Goal: Task Accomplishment & Management: Complete application form

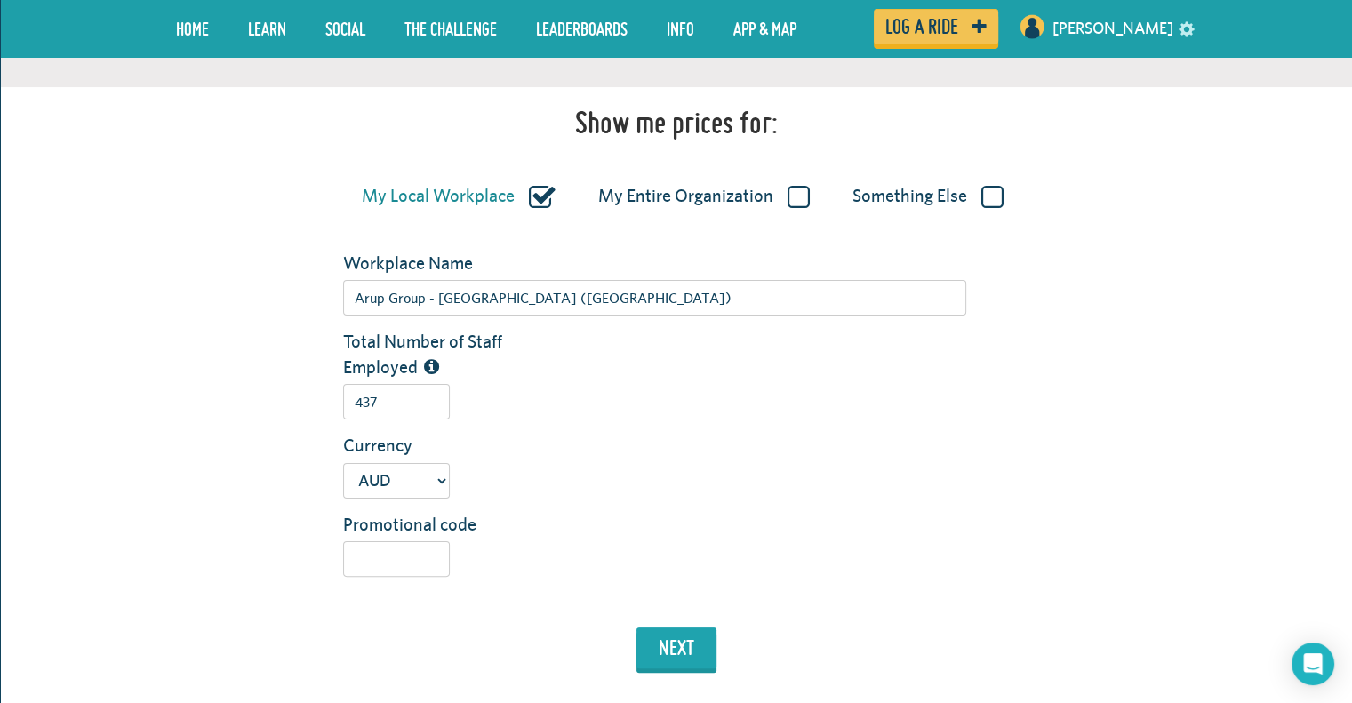
scroll to position [296, 0]
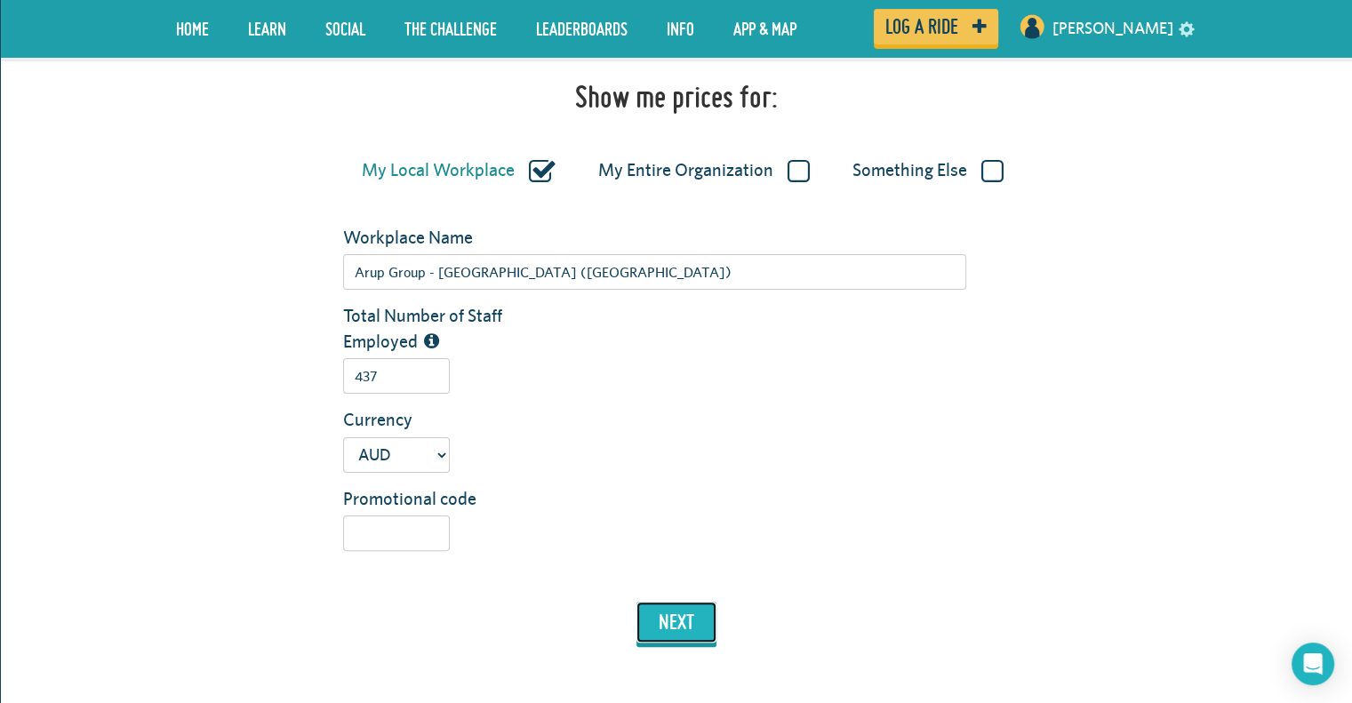
click at [684, 639] on button "next" at bounding box center [676, 622] width 80 height 41
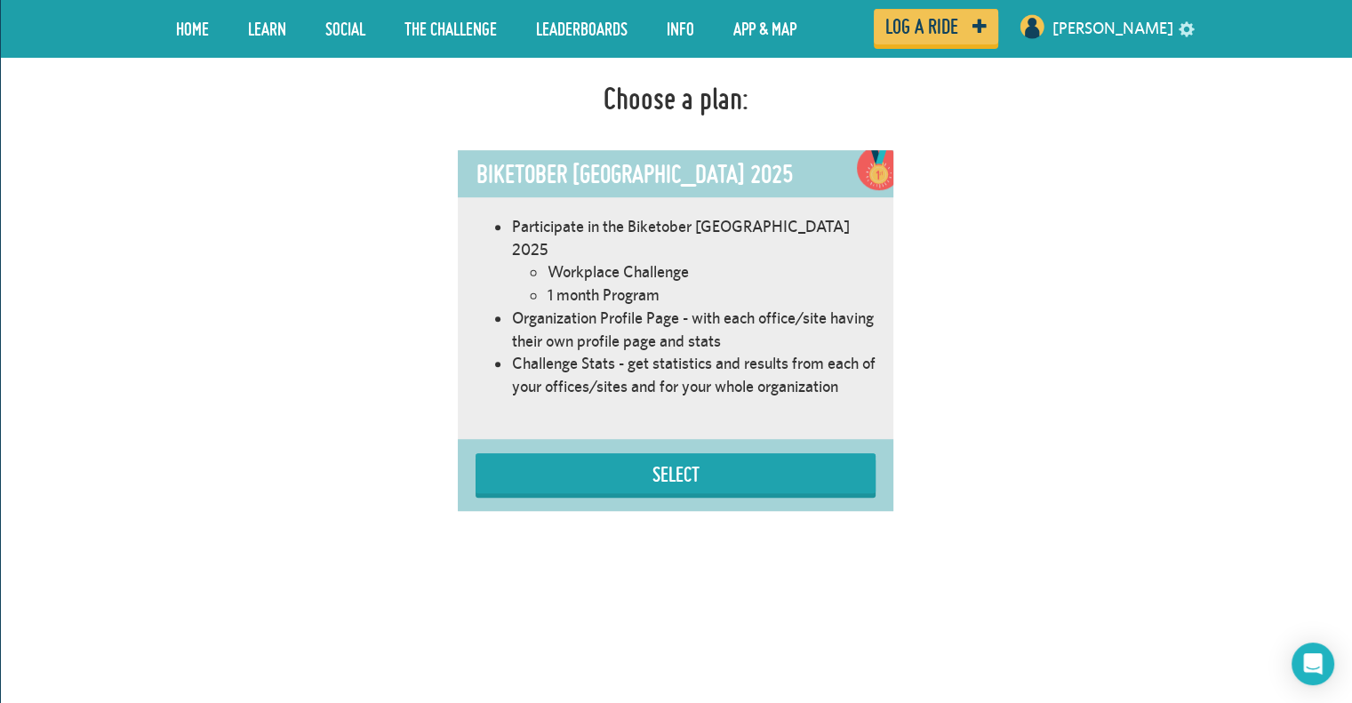
scroll to position [1004, 0]
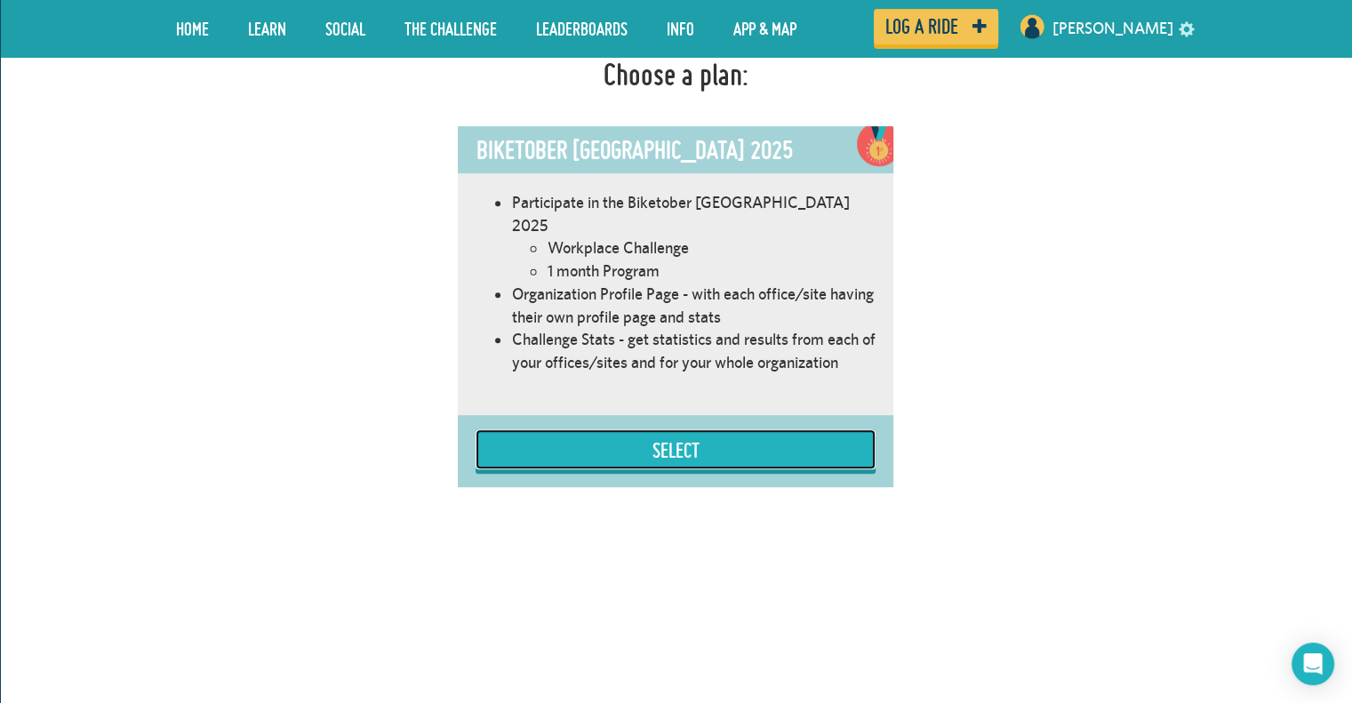
click at [699, 429] on button "Select" at bounding box center [676, 449] width 400 height 40
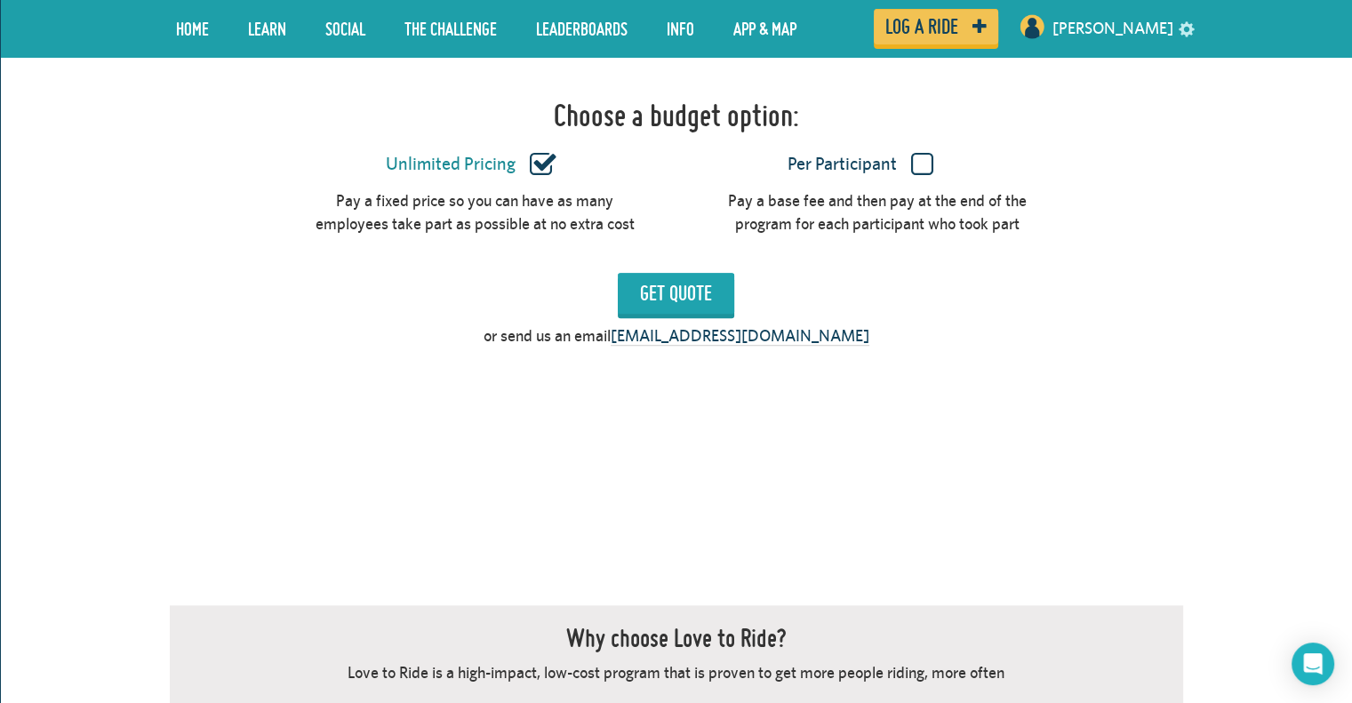
scroll to position [1533, 0]
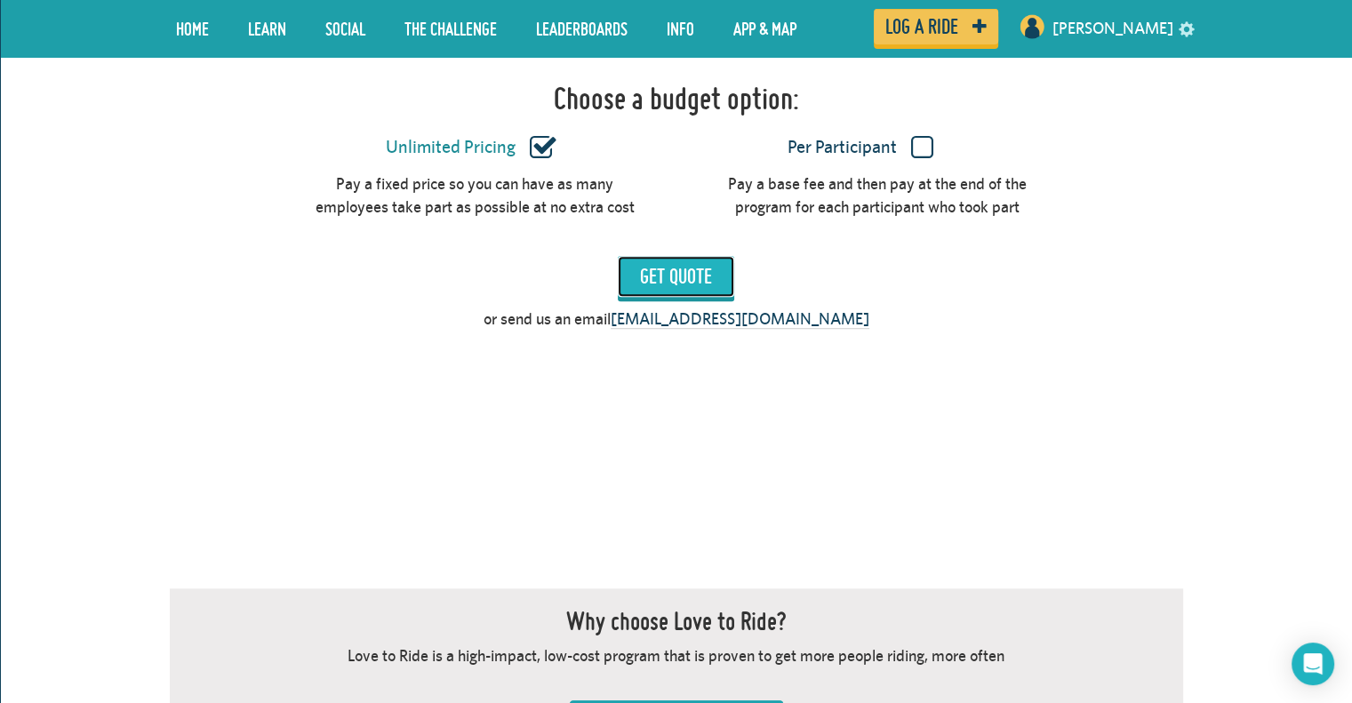
click at [718, 263] on input "Get Quote" at bounding box center [676, 276] width 116 height 41
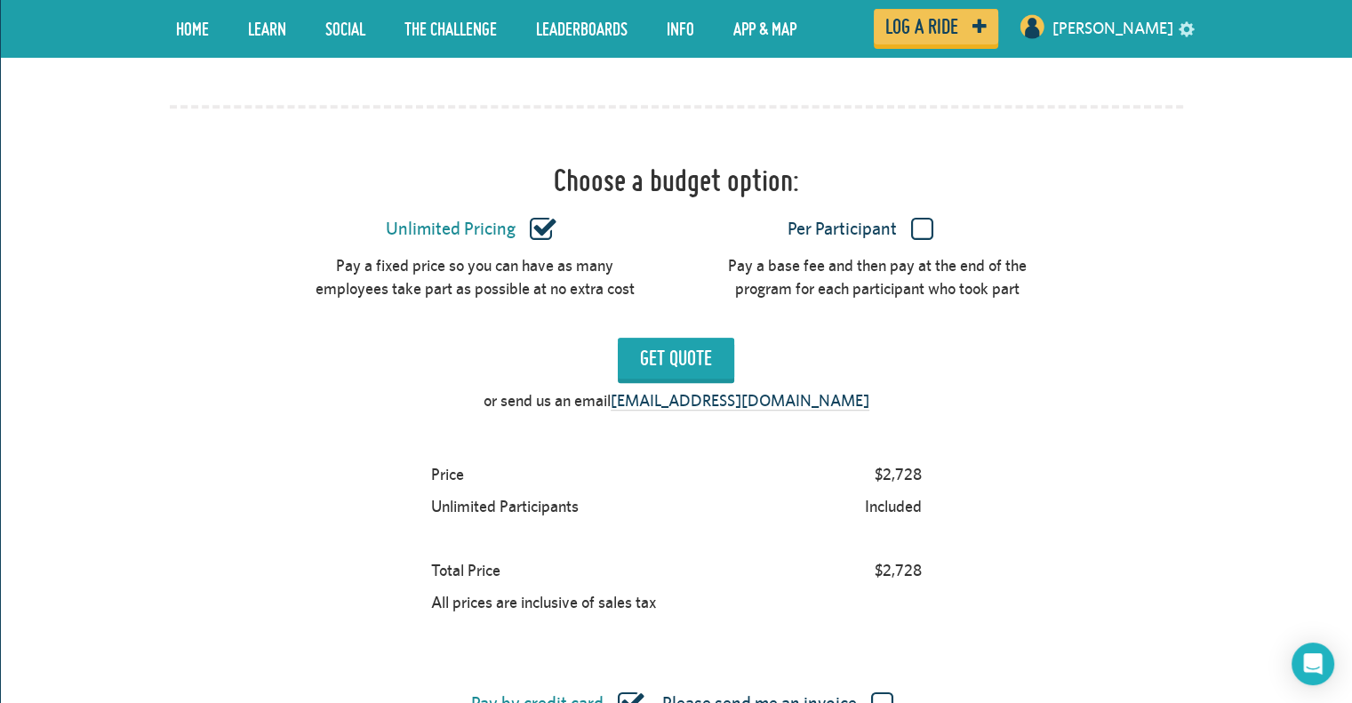
scroll to position [1415, 0]
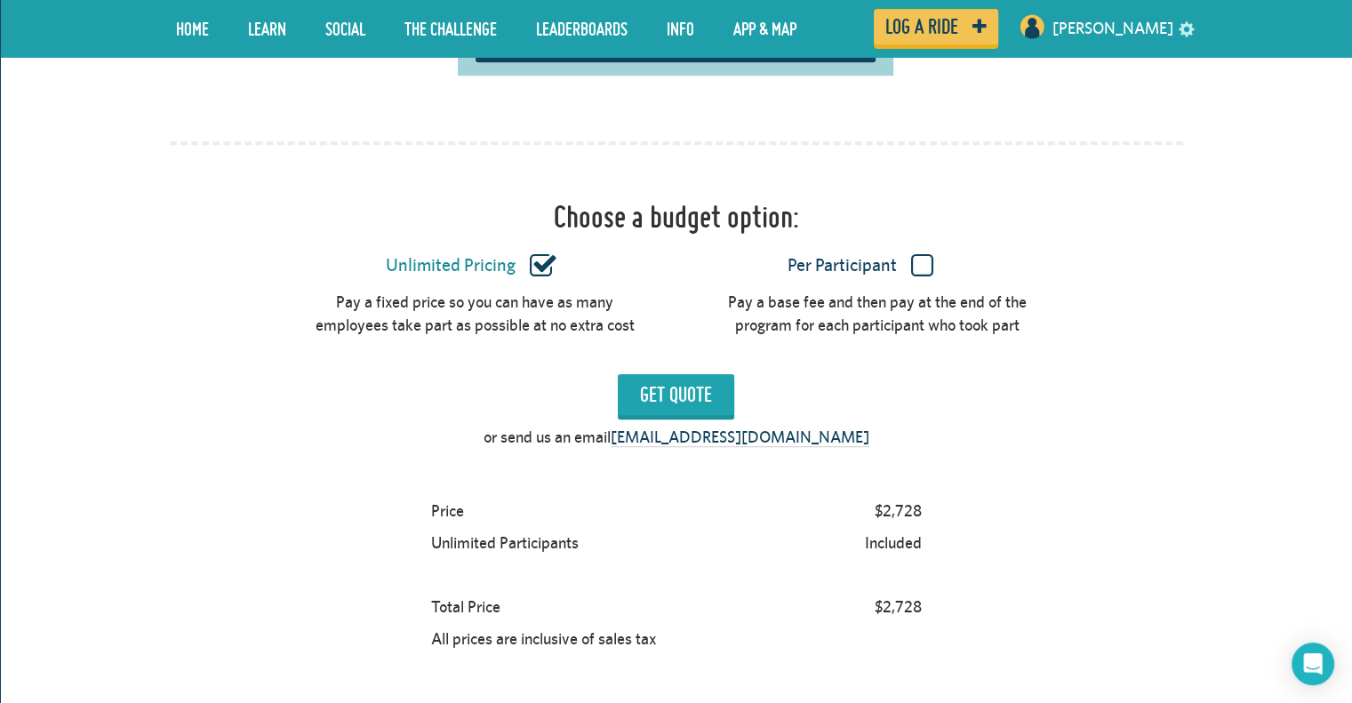
click at [926, 254] on label "Per Participant" at bounding box center [861, 265] width 338 height 23
click at [0, 0] on input "Per Participant" at bounding box center [0, 0] width 0 height 0
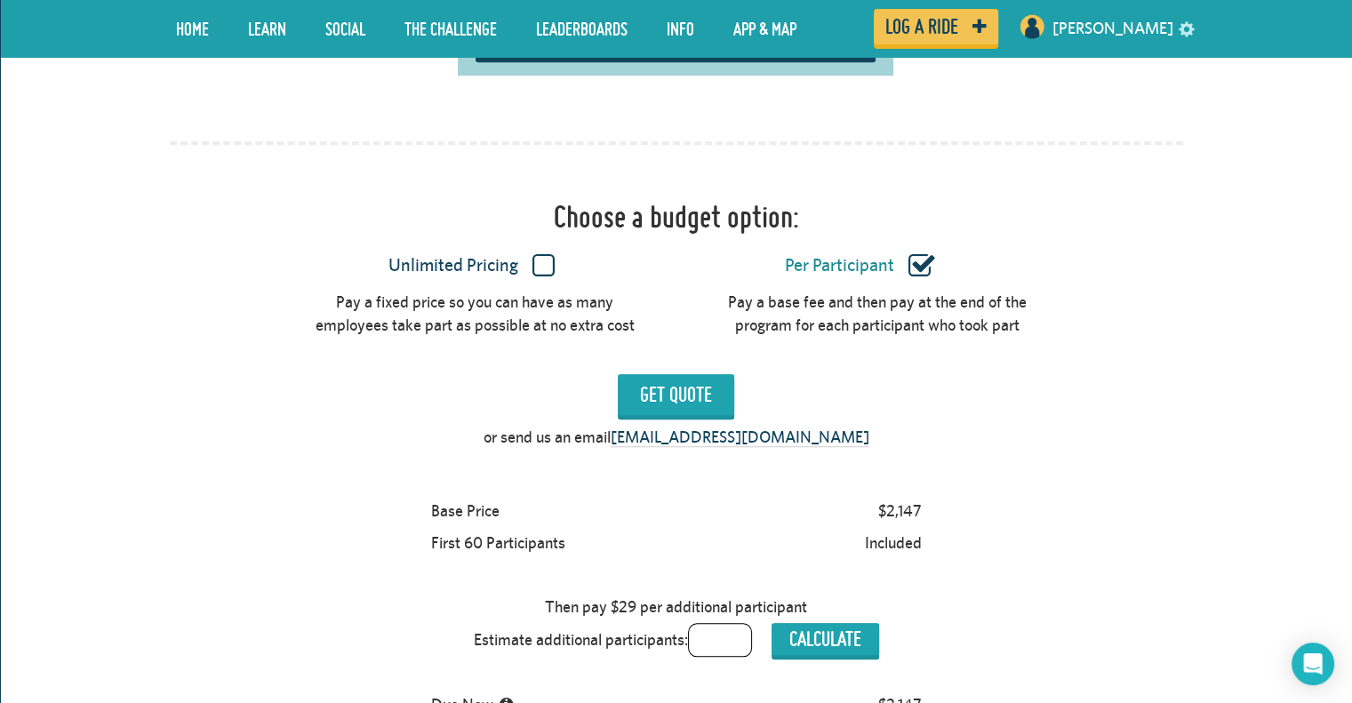
click at [543, 254] on label "Unlimited Pricing" at bounding box center [471, 265] width 338 height 23
click at [0, 0] on input "Unlimited Pricing" at bounding box center [0, 0] width 0 height 0
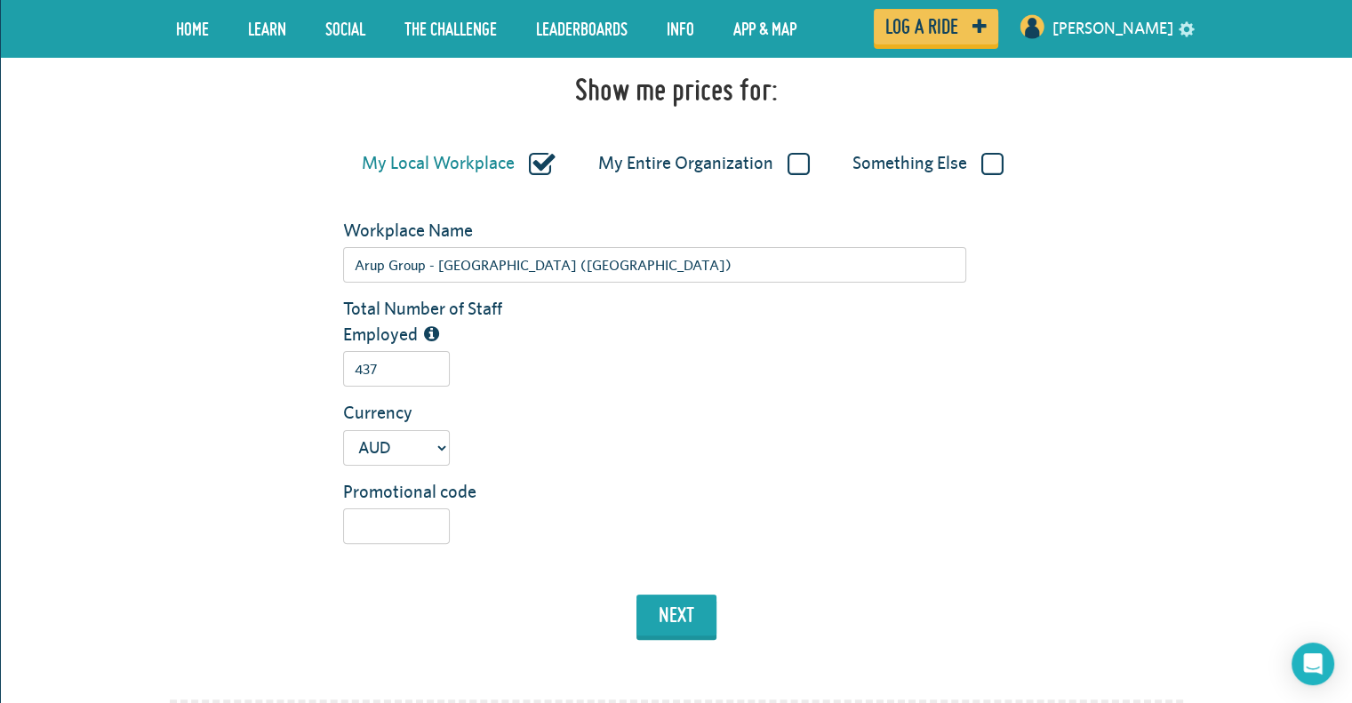
scroll to position [66, 0]
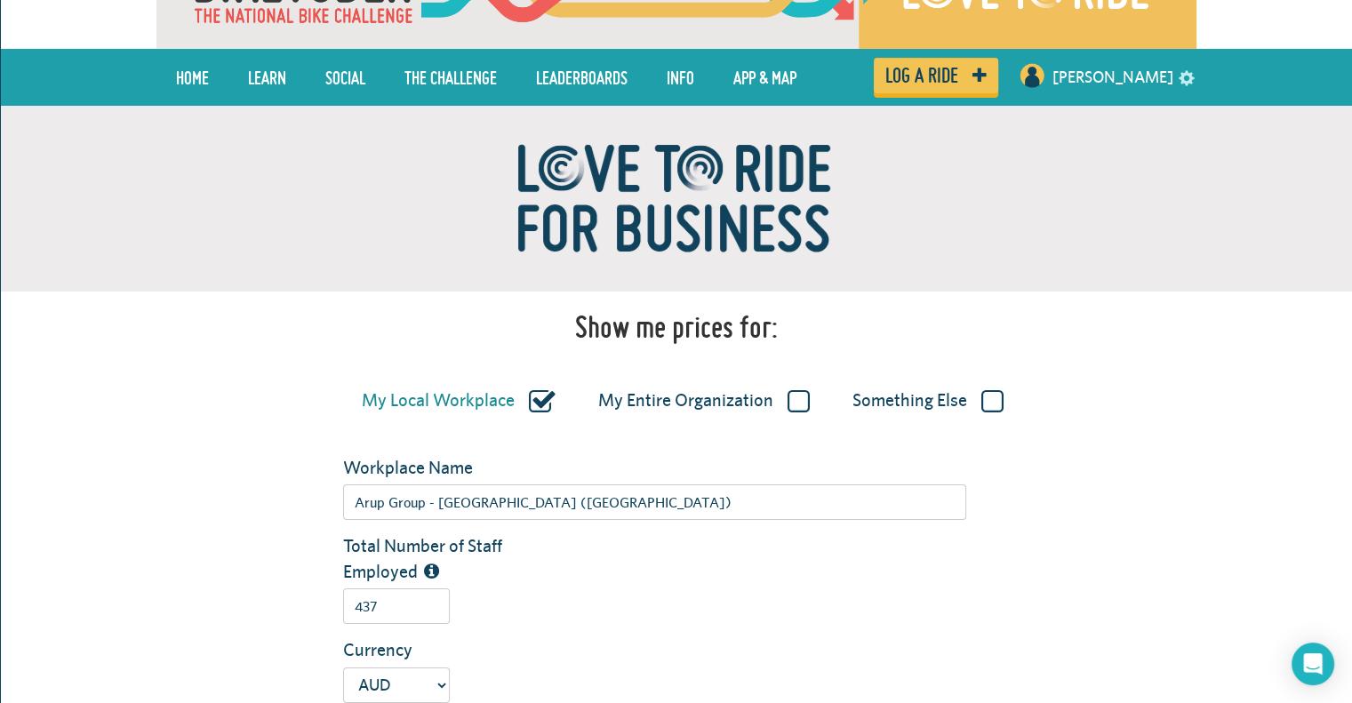
click at [782, 413] on div "My Entire Organization" at bounding box center [697, 397] width 229 height 39
click at [789, 410] on label "My Entire Organization" at bounding box center [704, 400] width 212 height 23
click at [0, 0] on input "My Entire Organization" at bounding box center [0, 0] width 0 height 0
type input "Arup Group - [GEOGRAPHIC_DATA]"
type input "1982"
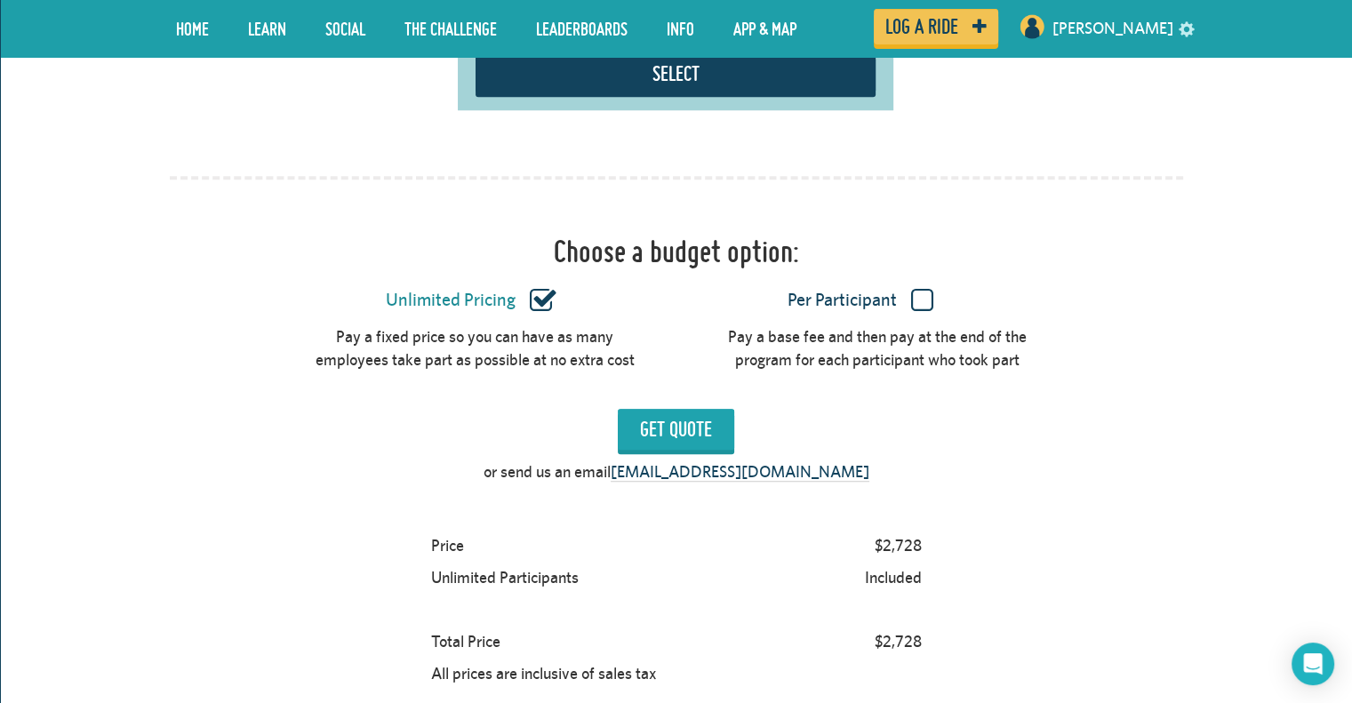
scroll to position [1488, 0]
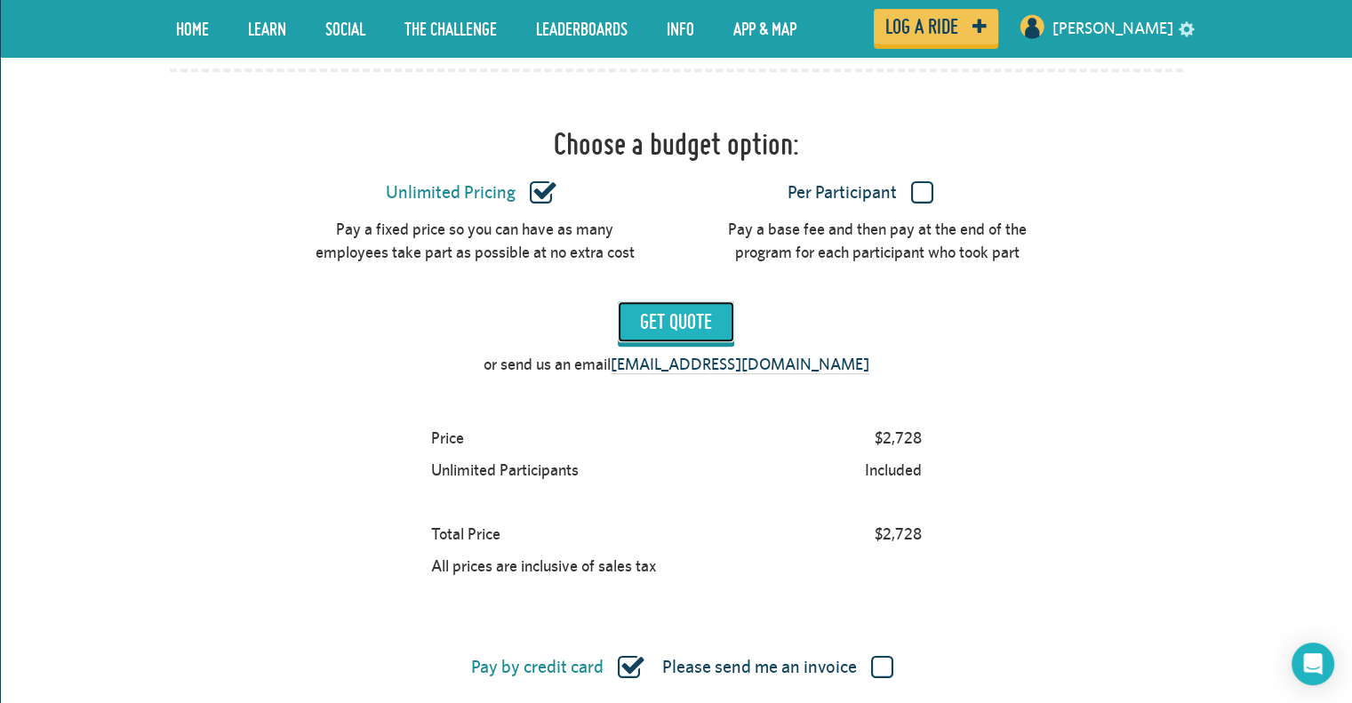
click at [698, 303] on input "Get Quote" at bounding box center [676, 321] width 116 height 41
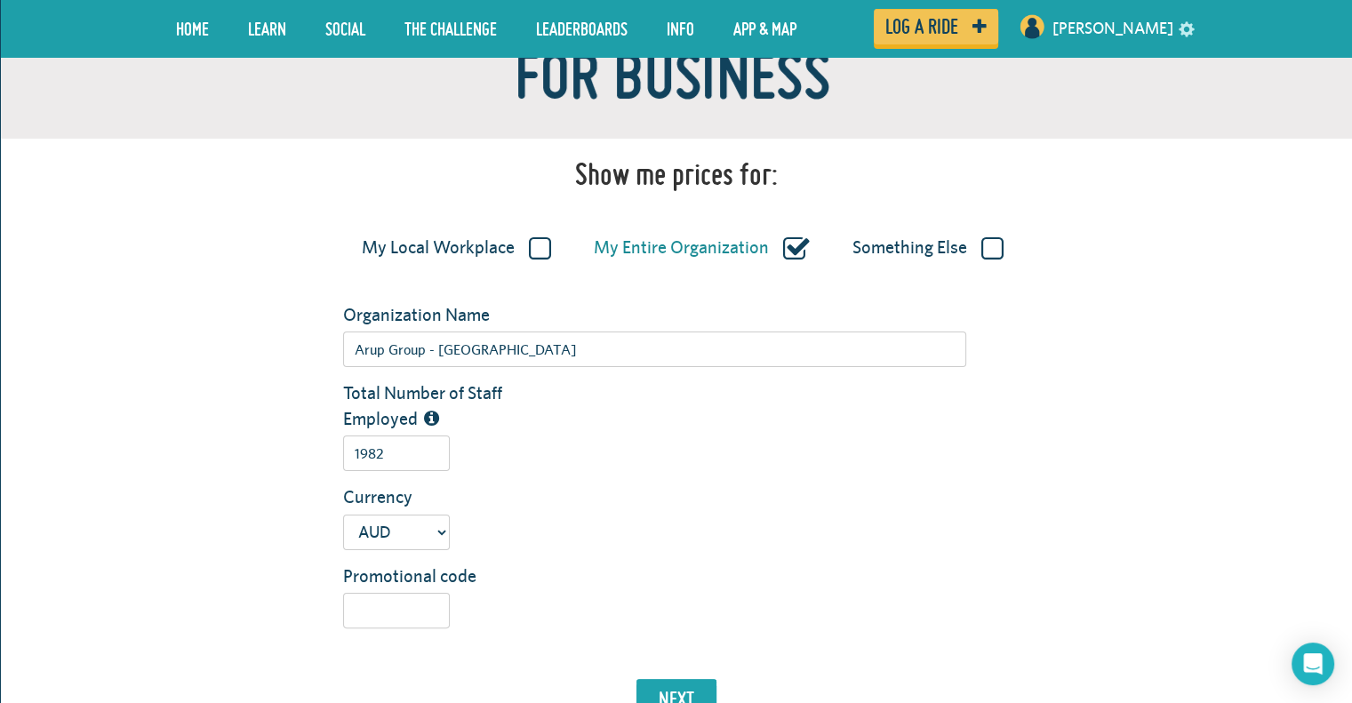
scroll to position [125, 0]
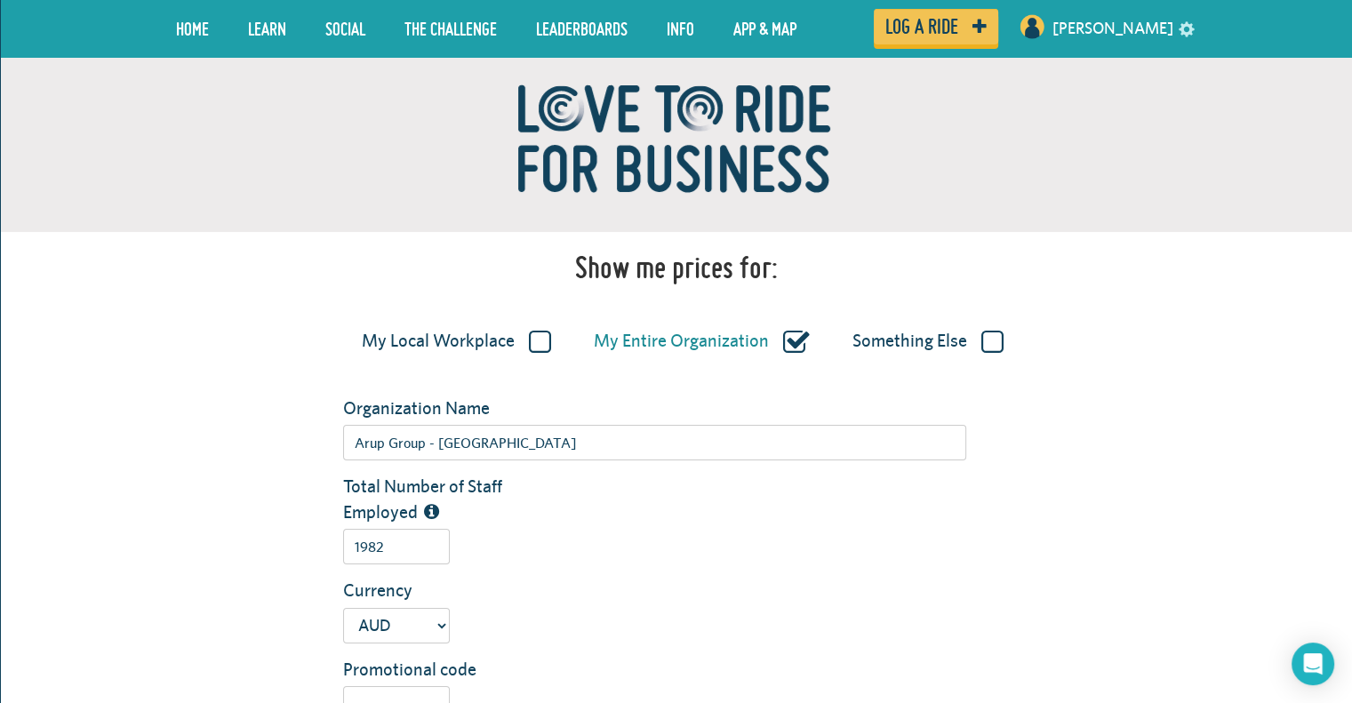
click at [990, 342] on label "Something Else" at bounding box center [927, 341] width 151 height 23
click at [0, 0] on input "Something Else" at bounding box center [0, 0] width 0 height 0
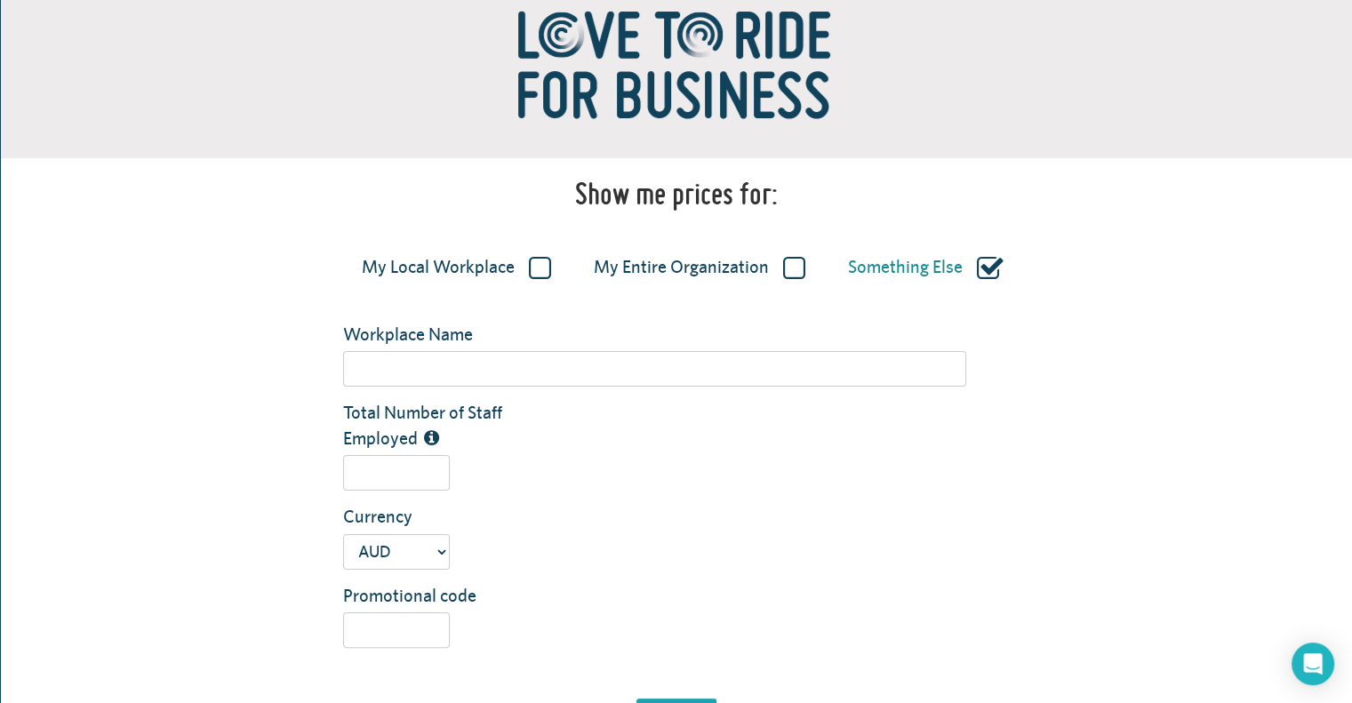
scroll to position [66, 0]
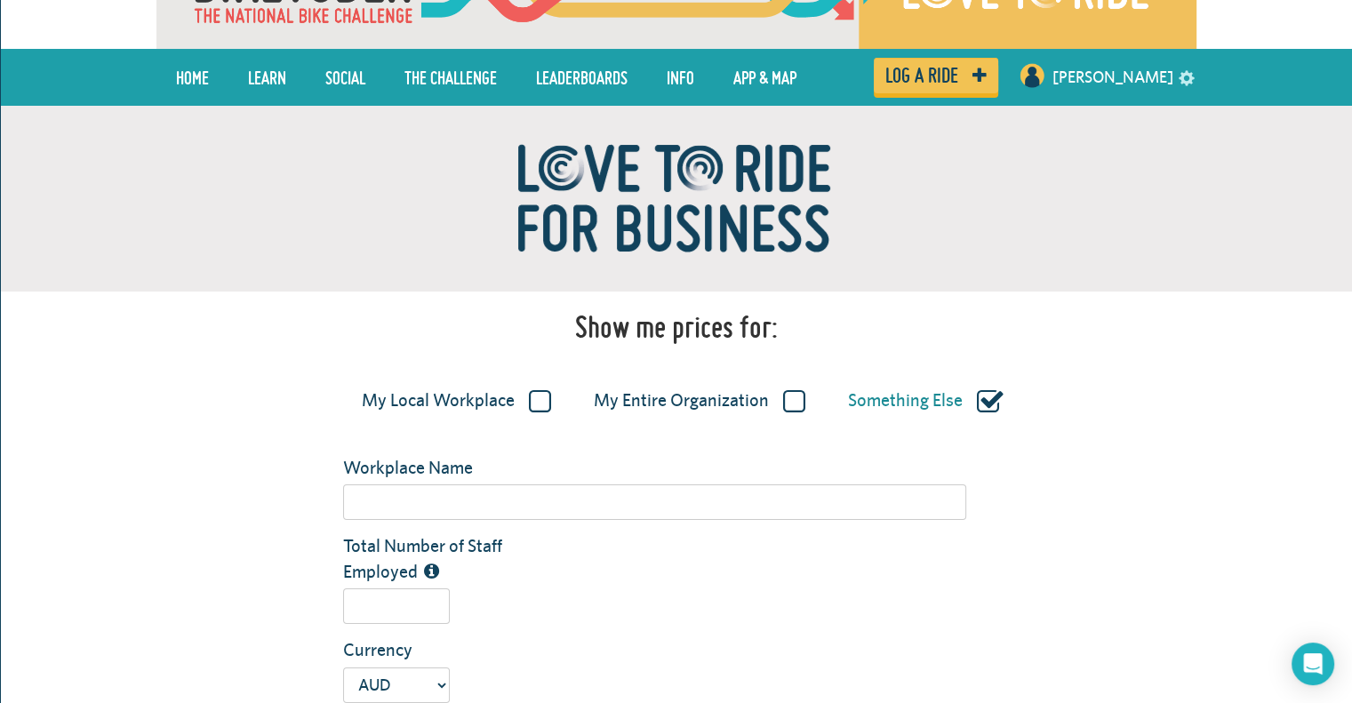
click at [779, 403] on label "My Entire Organization" at bounding box center [700, 400] width 212 height 23
click at [0, 0] on input "My Entire Organization" at bounding box center [0, 0] width 0 height 0
type input "Arup Group - [GEOGRAPHIC_DATA]"
type input "1982"
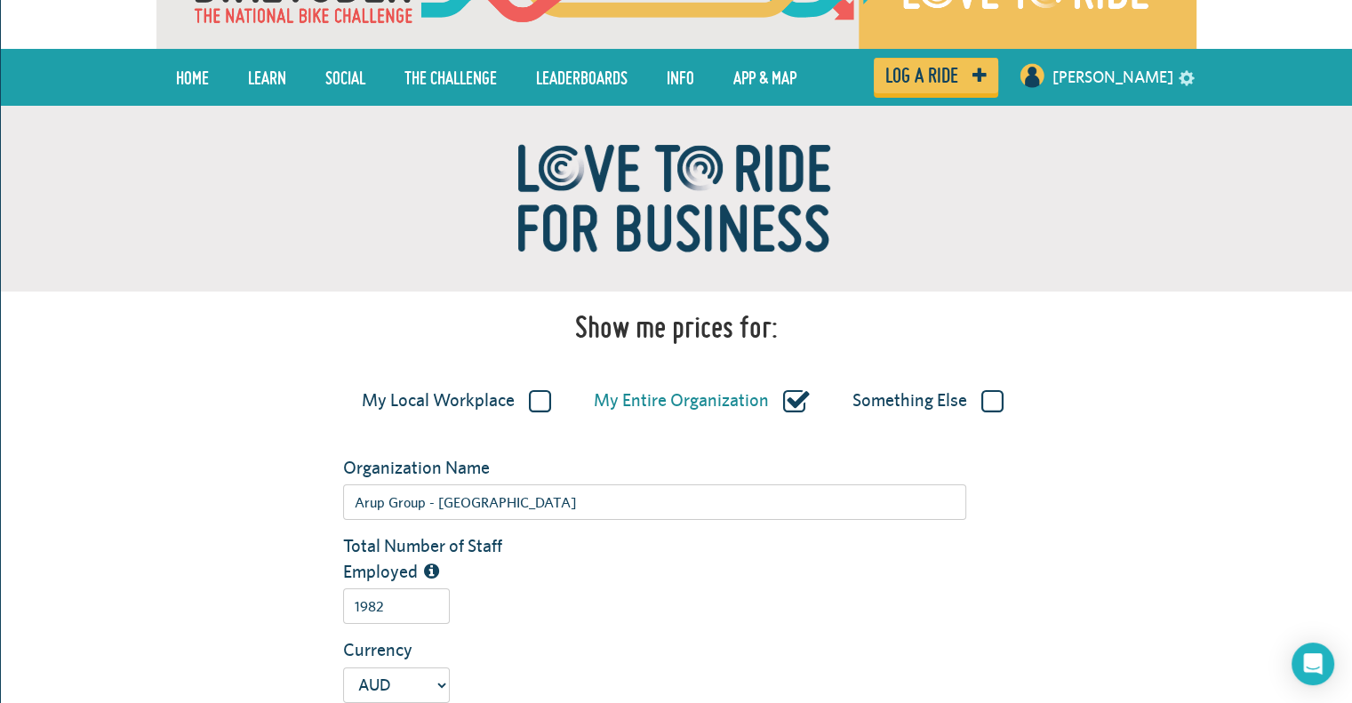
click at [574, 403] on span "My Local Workplace My Entire Organization Something Else" at bounding box center [676, 397] width 1013 height 39
click at [558, 401] on span "My Local Workplace My Entire Organization Something Else" at bounding box center [676, 397] width 1013 height 39
click at [537, 404] on label "My Local Workplace" at bounding box center [456, 400] width 189 height 23
click at [0, 0] on input "My Local Workplace" at bounding box center [0, 0] width 0 height 0
type input "Arup Group - [GEOGRAPHIC_DATA] ([GEOGRAPHIC_DATA])"
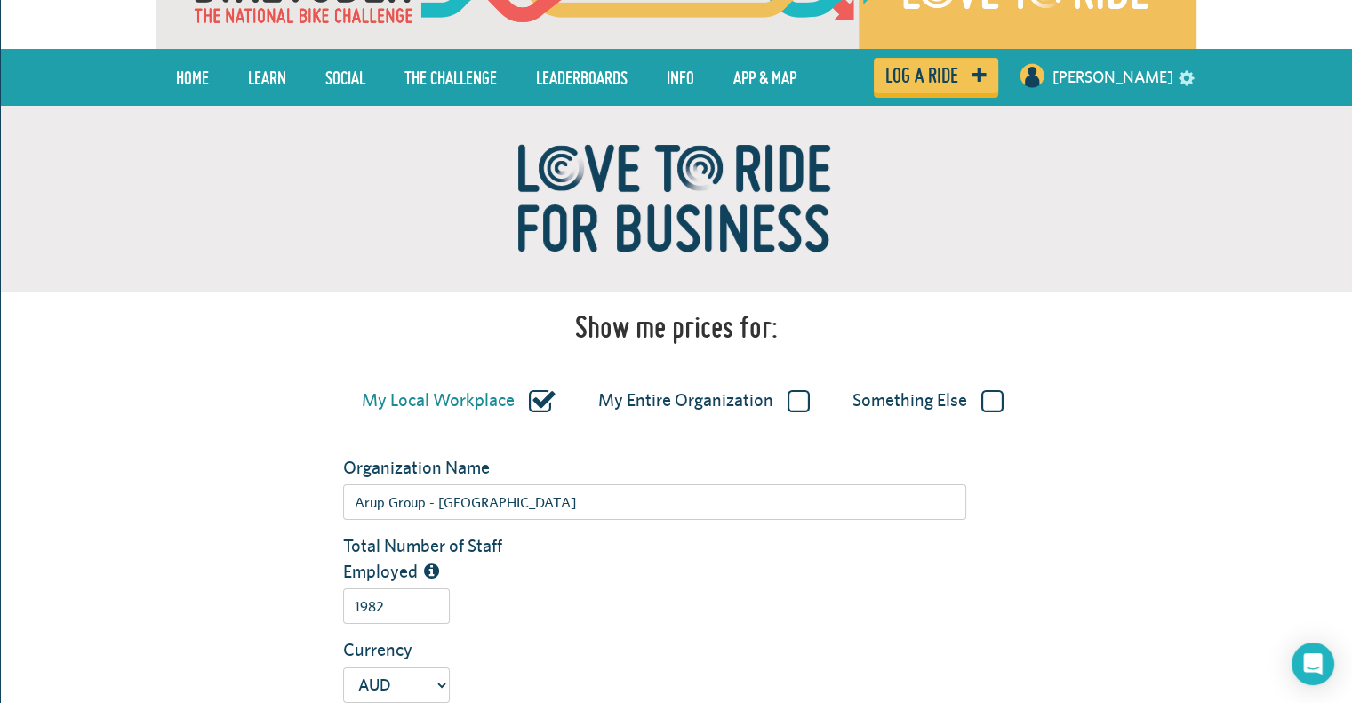
type input "437"
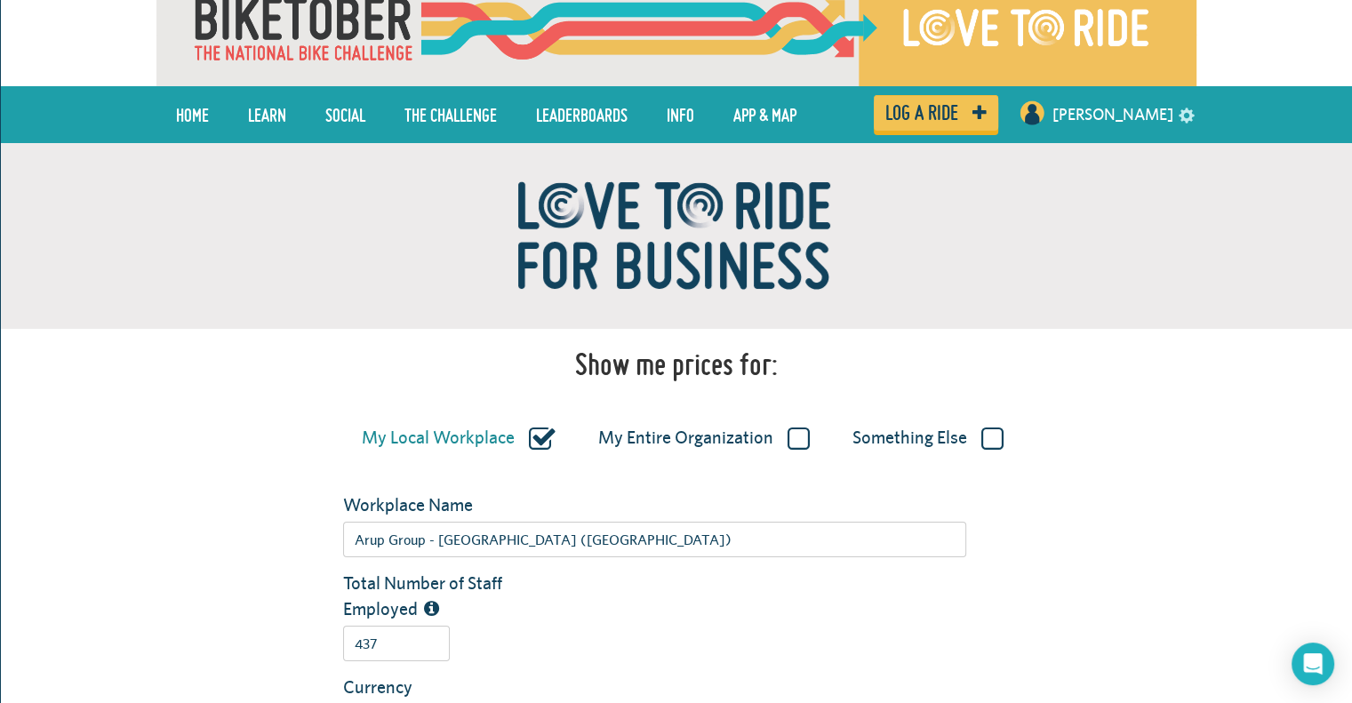
scroll to position [0, 0]
